Goal: Check status: Check status

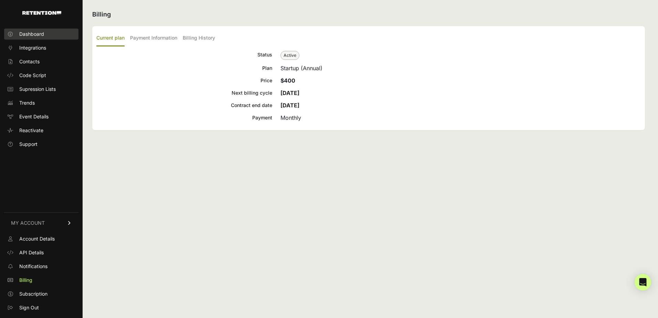
click at [32, 33] on span "Dashboard" at bounding box center [31, 34] width 25 height 7
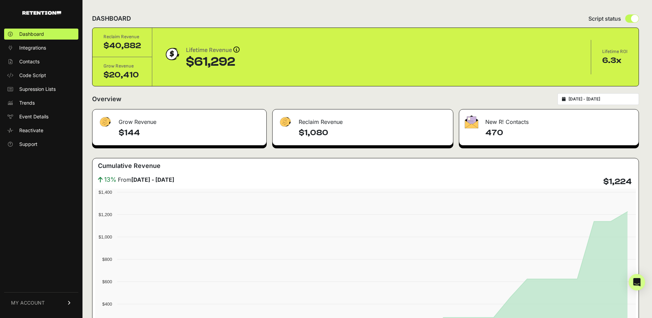
type input "[DATE]"
click at [609, 96] on input "[DATE] - [DATE]" at bounding box center [602, 99] width 66 height 6
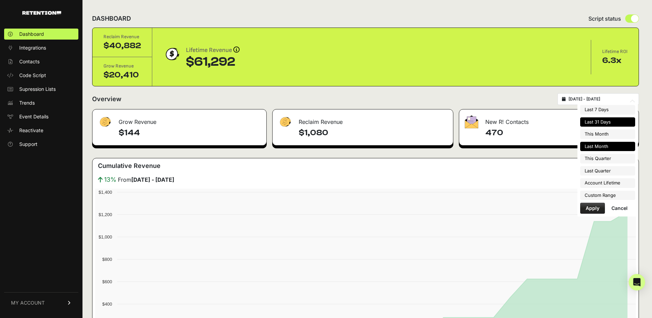
type input "[DATE]"
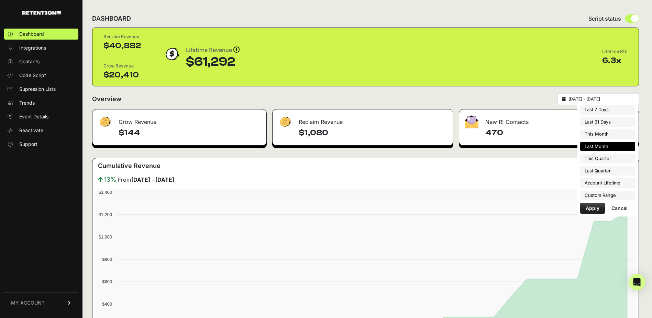
type input "[DATE]"
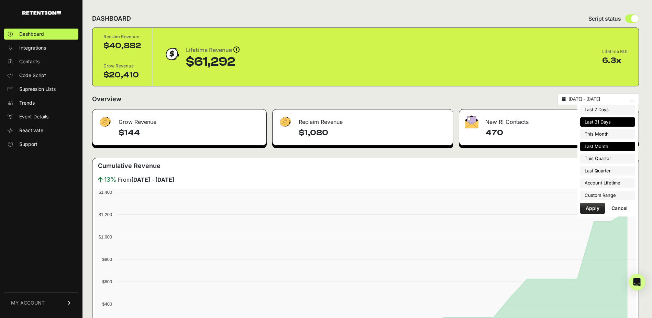
type input "[DATE]"
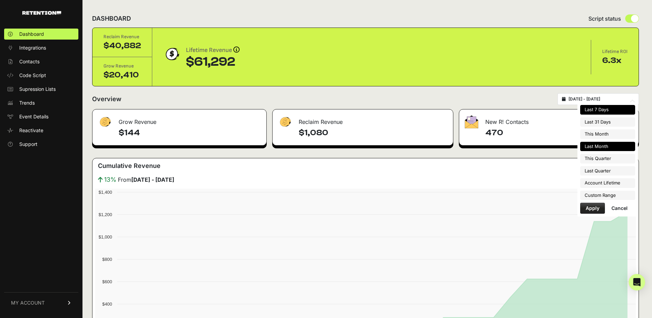
type input "[DATE]"
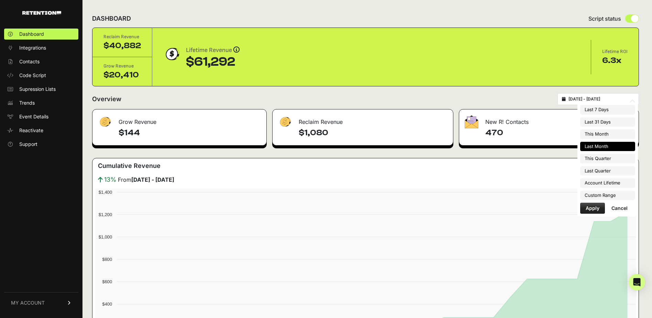
type input "[DATE]"
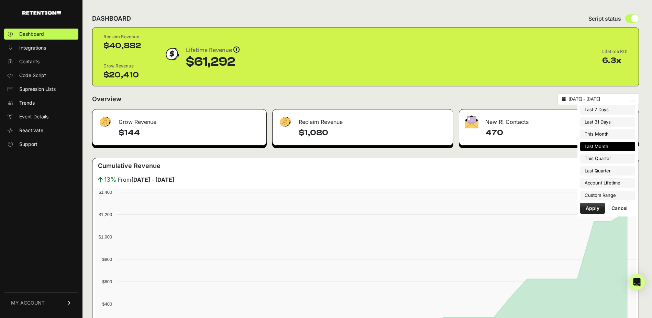
type input "[DATE]"
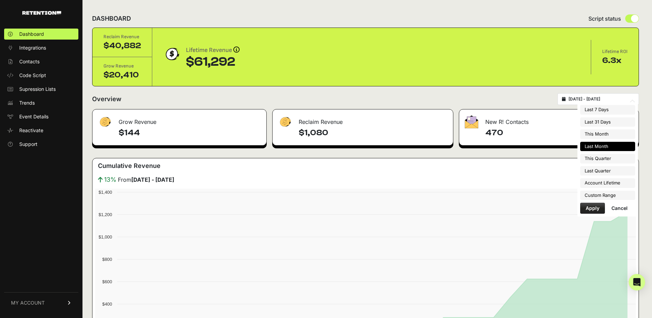
type input "[DATE]"
click at [597, 193] on li "Custom Range" at bounding box center [608, 196] width 55 height 10
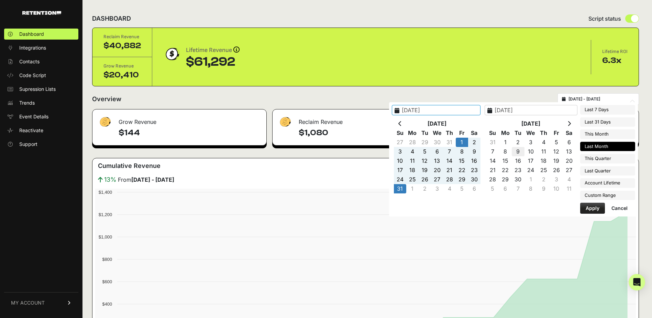
type input "[DATE]"
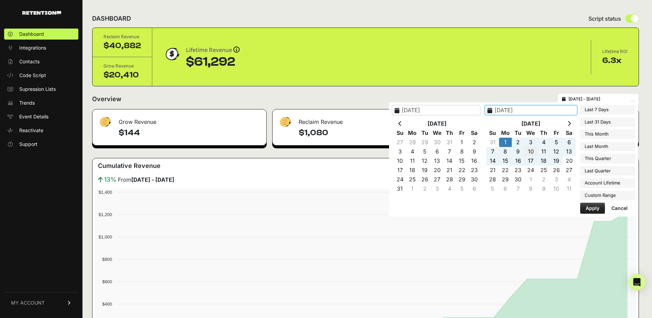
type input "[DATE]"
click at [592, 206] on button "Apply" at bounding box center [593, 208] width 25 height 11
type input "[DATE] - [DATE]"
